Goal: Check status: Check status

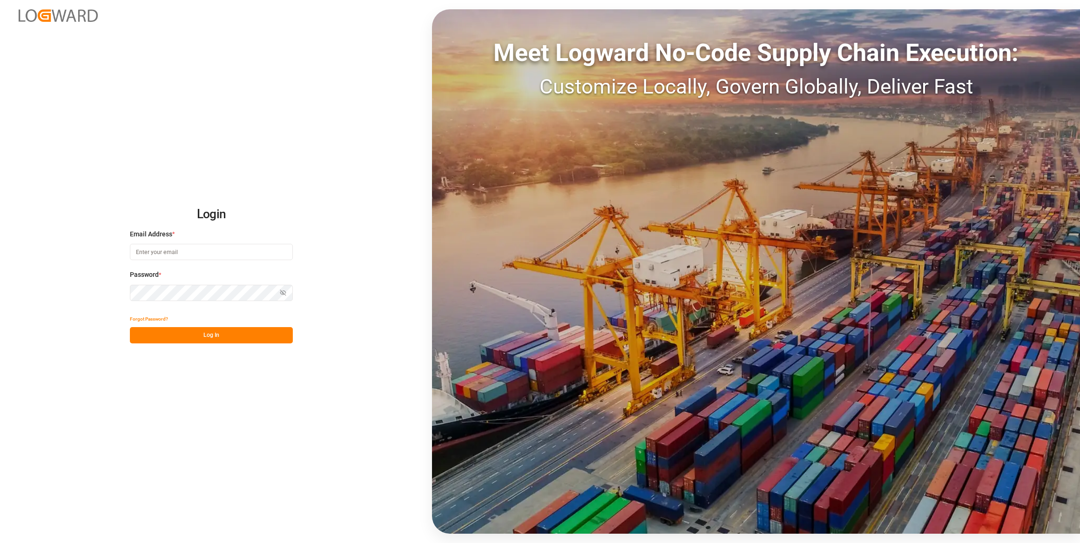
type input "[EMAIL_ADDRESS][PERSON_NAME][DOMAIN_NAME]"
click at [232, 331] on button "Log In" at bounding box center [211, 335] width 163 height 16
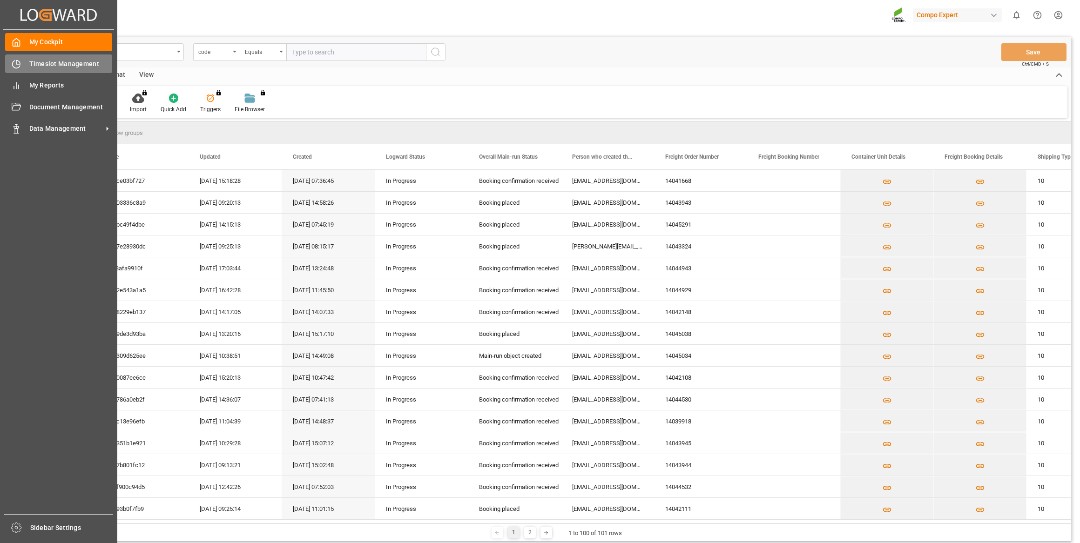
click at [24, 66] on div "Timeslot Management Timeslot Management" at bounding box center [58, 63] width 107 height 18
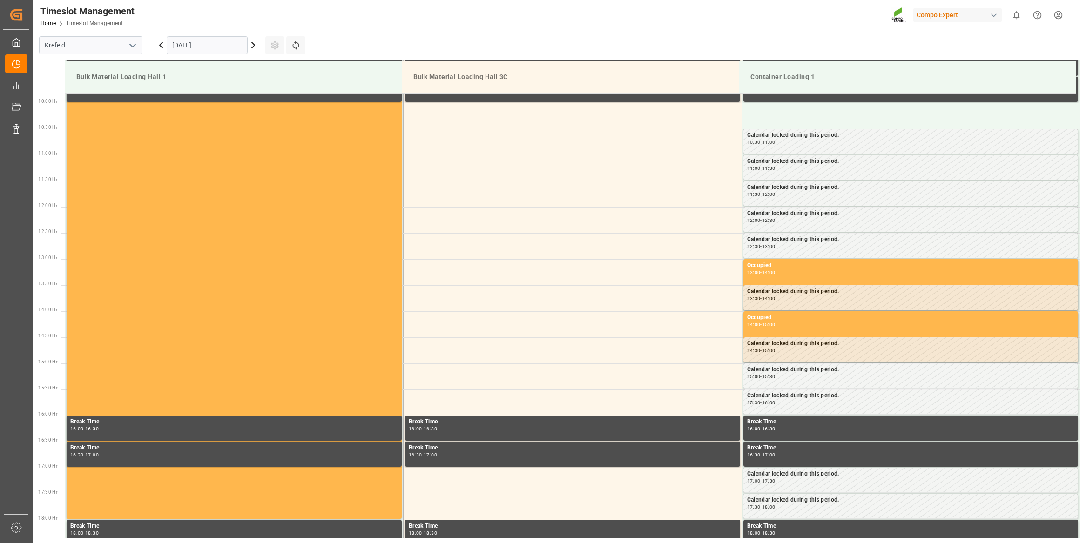
scroll to position [515, 0]
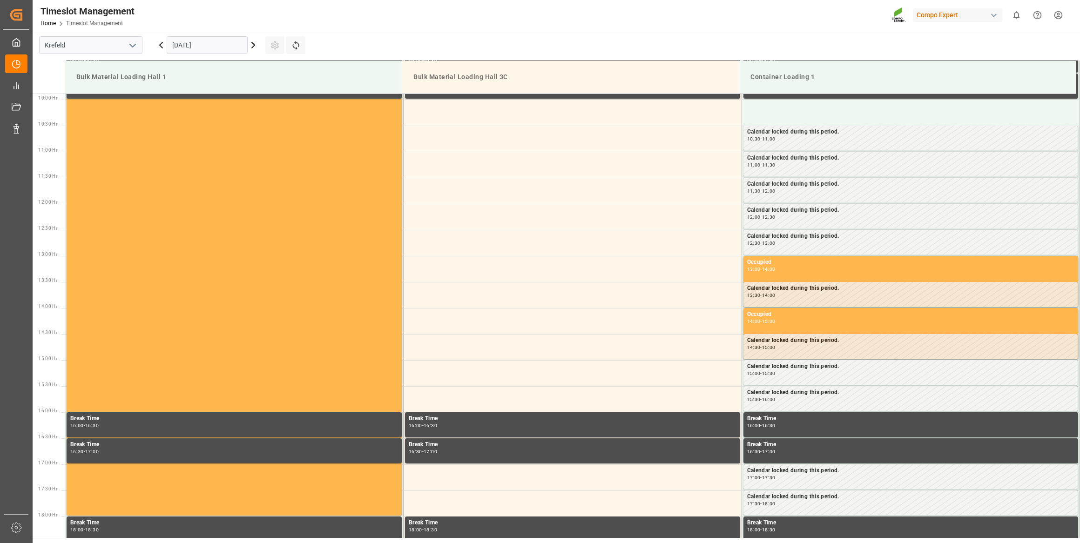
click at [215, 40] on input "12.09.2025" at bounding box center [207, 45] width 81 height 18
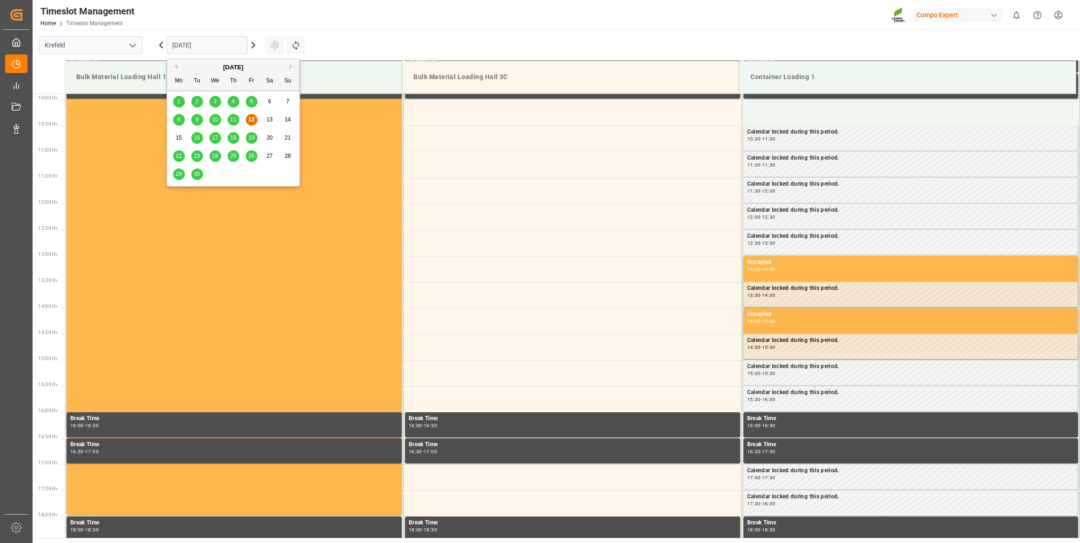
click at [197, 151] on div "23" at bounding box center [197, 156] width 12 height 11
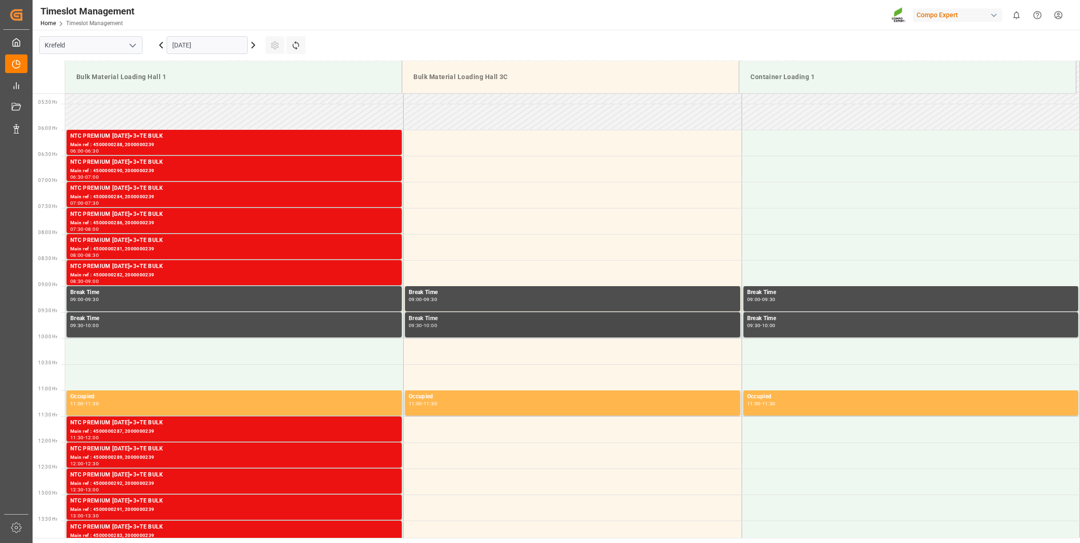
scroll to position [261, 0]
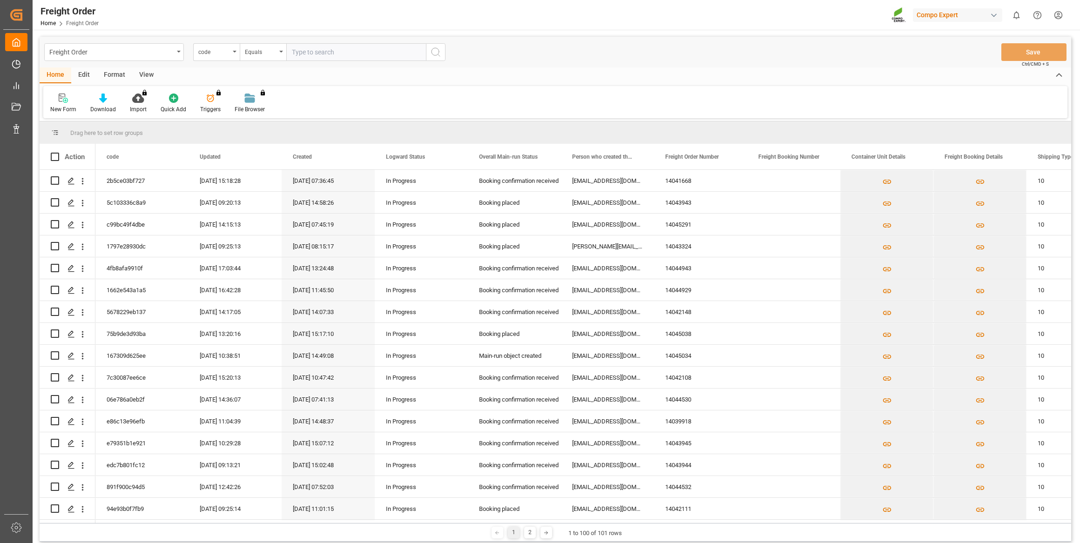
click at [210, 56] on div "code" at bounding box center [216, 52] width 47 height 18
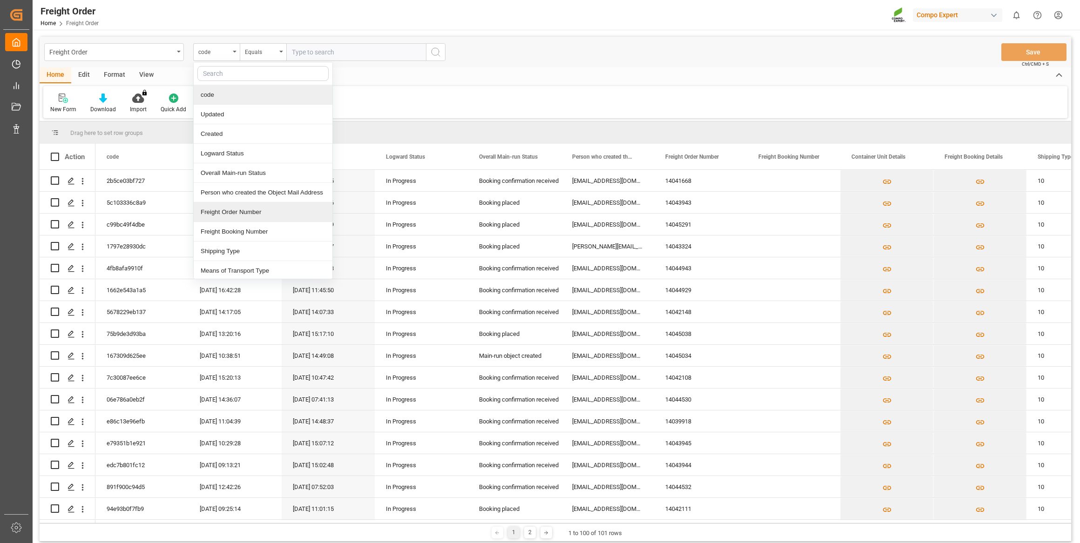
click at [243, 212] on div "Freight Order Number" at bounding box center [263, 212] width 139 height 20
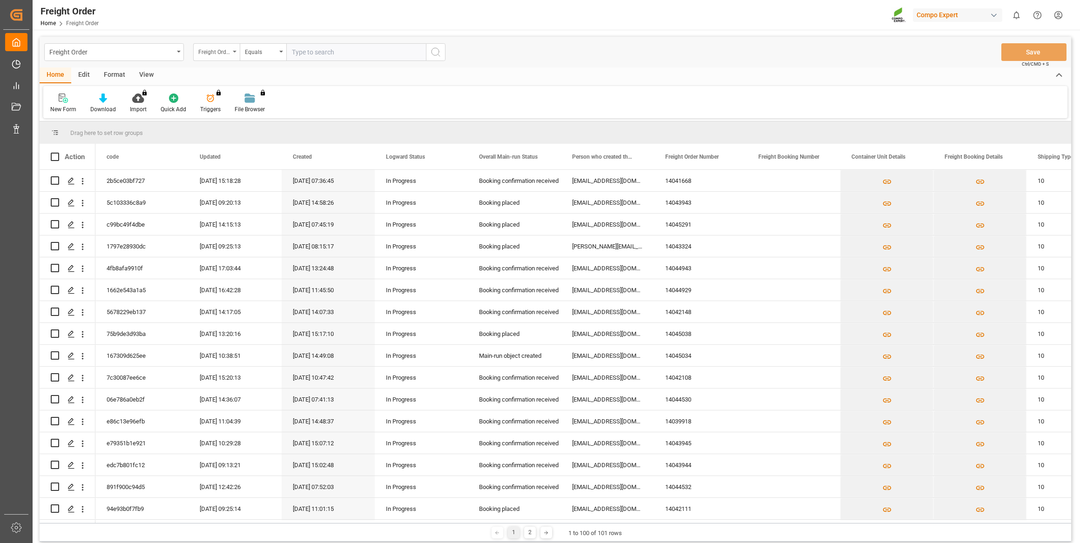
click at [223, 47] on div "Freight Order Number" at bounding box center [214, 51] width 32 height 11
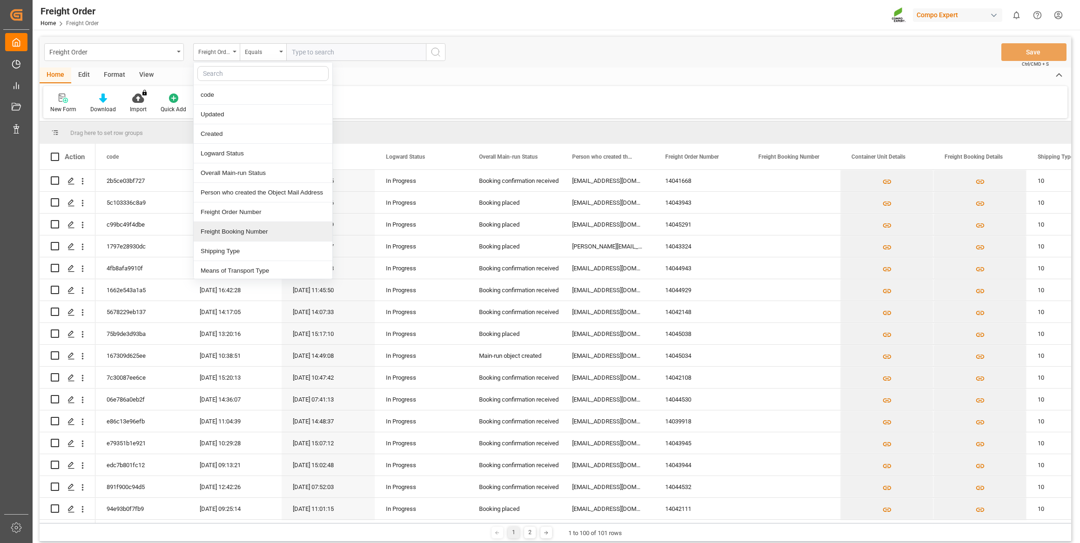
click at [243, 228] on div "Freight Booking Number" at bounding box center [263, 232] width 139 height 20
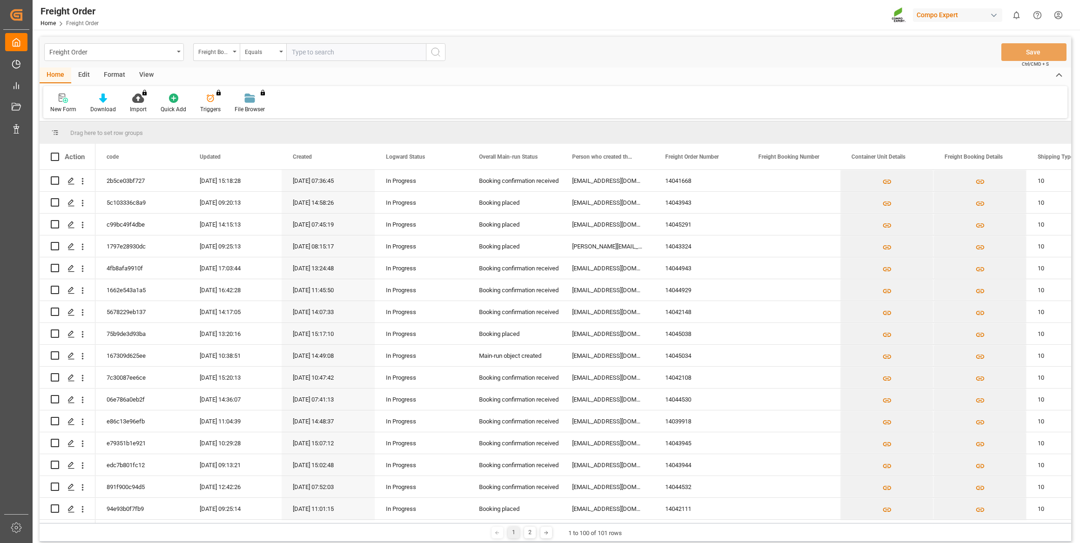
click at [318, 57] on input "text" at bounding box center [356, 52] width 140 height 18
paste input "6200000566"
type input "6200000566"
